Goal: Information Seeking & Learning: Learn about a topic

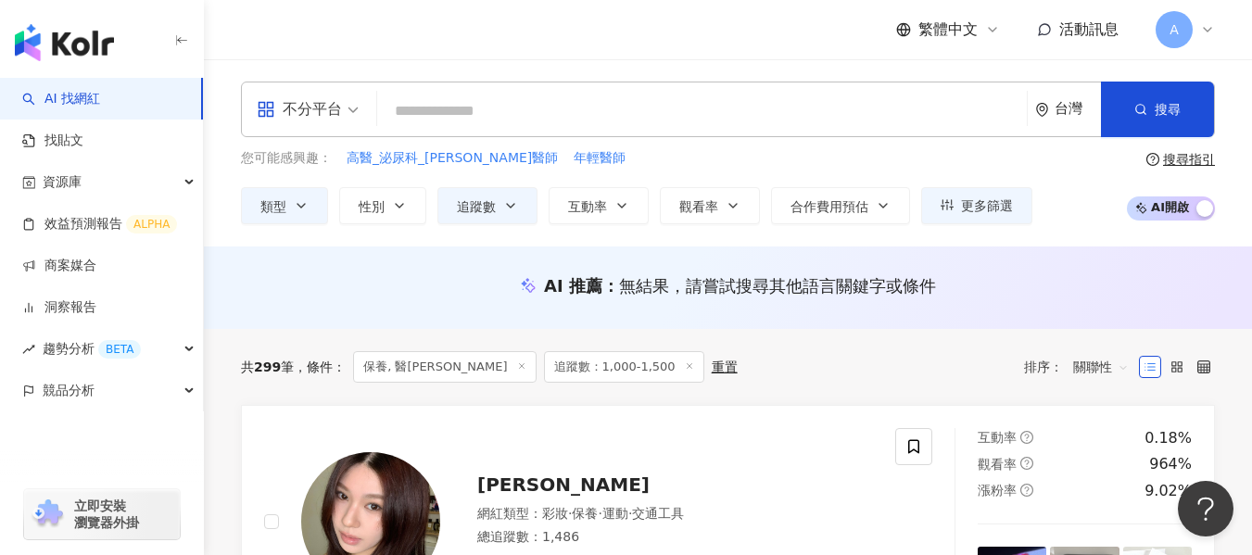
scroll to position [93, 0]
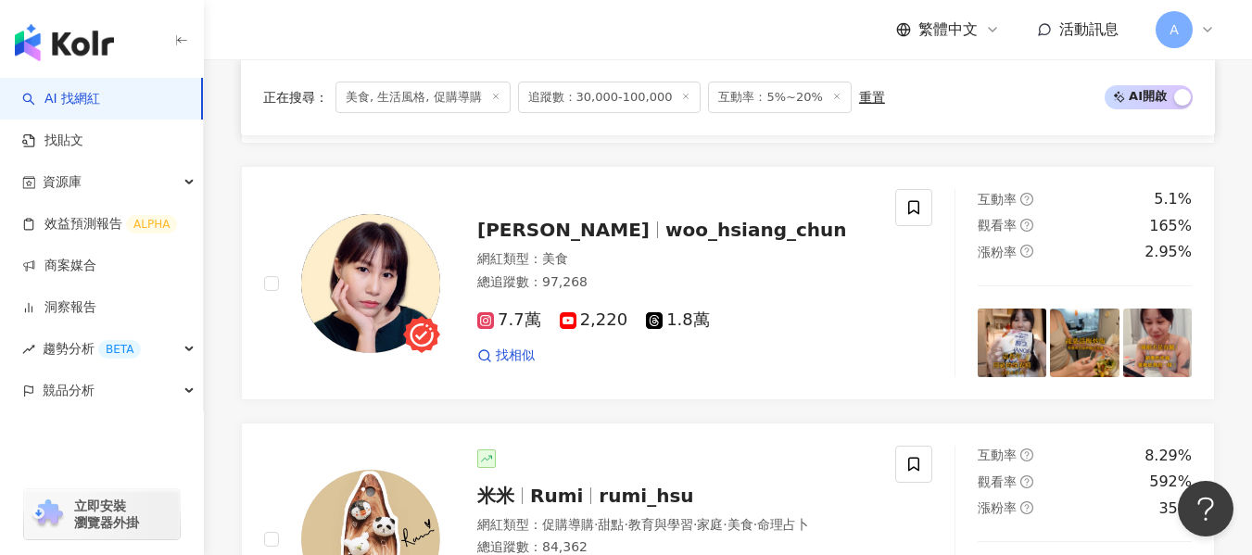
scroll to position [0, 2773]
